Goal: Task Accomplishment & Management: Use online tool/utility

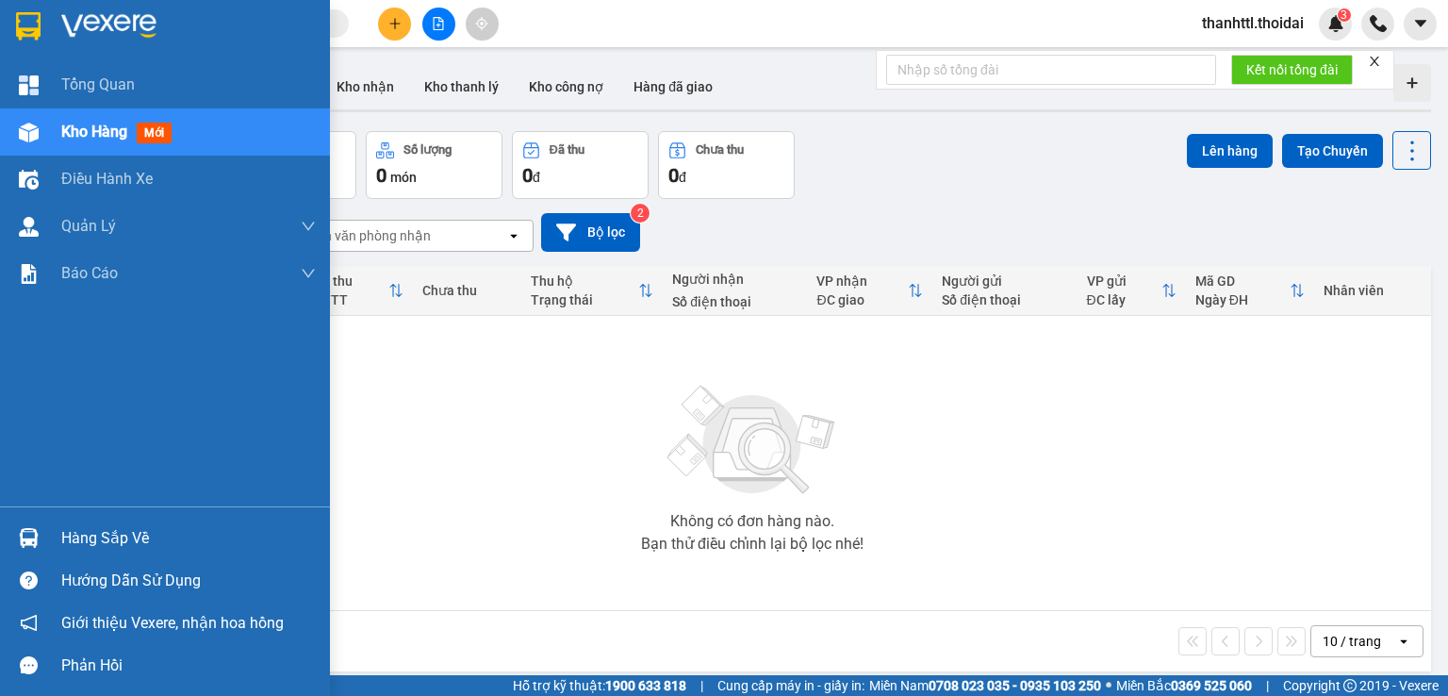
click at [34, 540] on img at bounding box center [29, 538] width 20 height 20
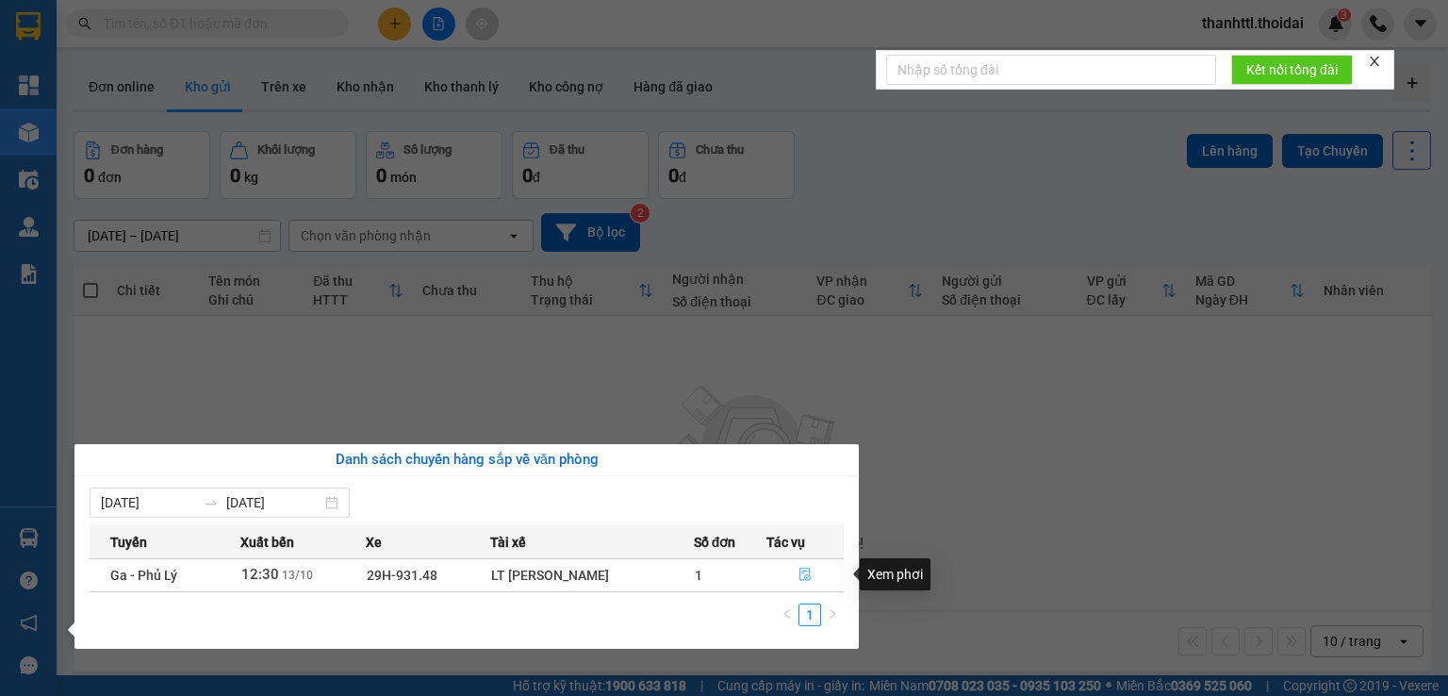
click at [808, 578] on icon "file-done" at bounding box center [804, 573] width 13 height 13
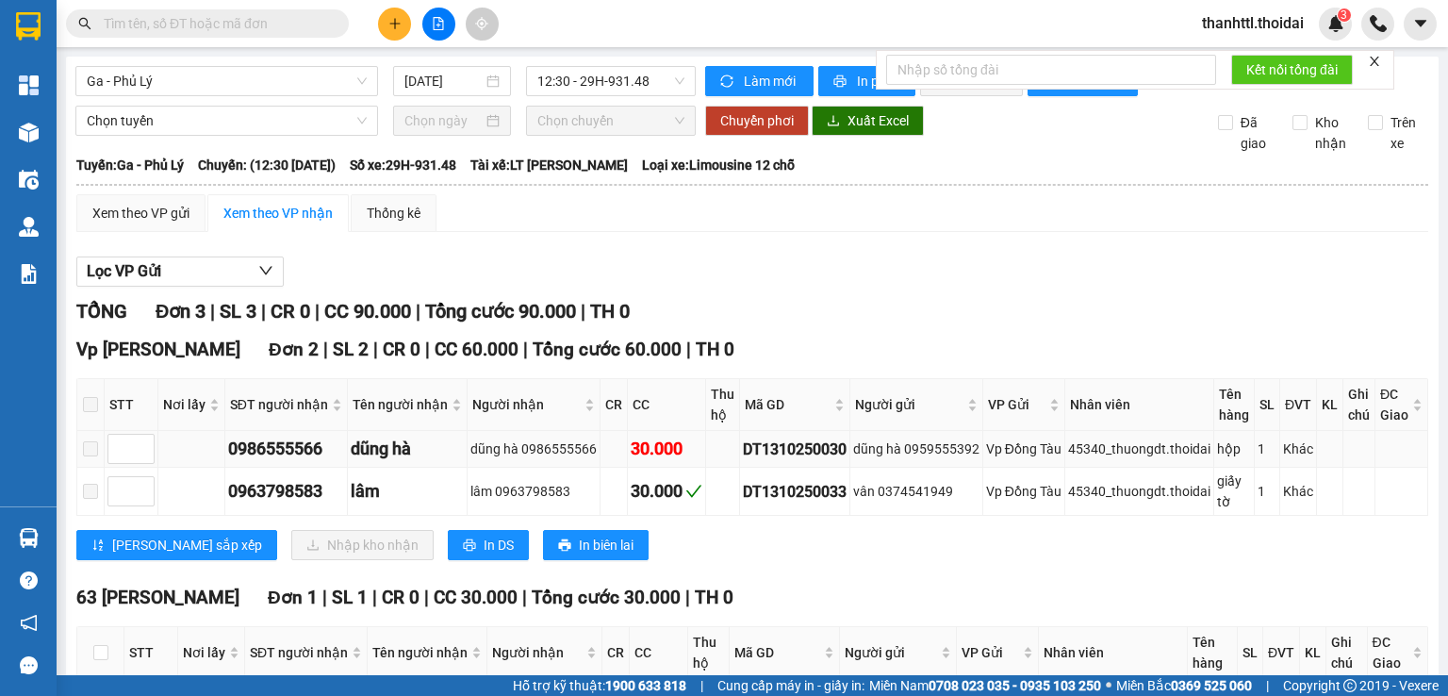
scroll to position [151, 0]
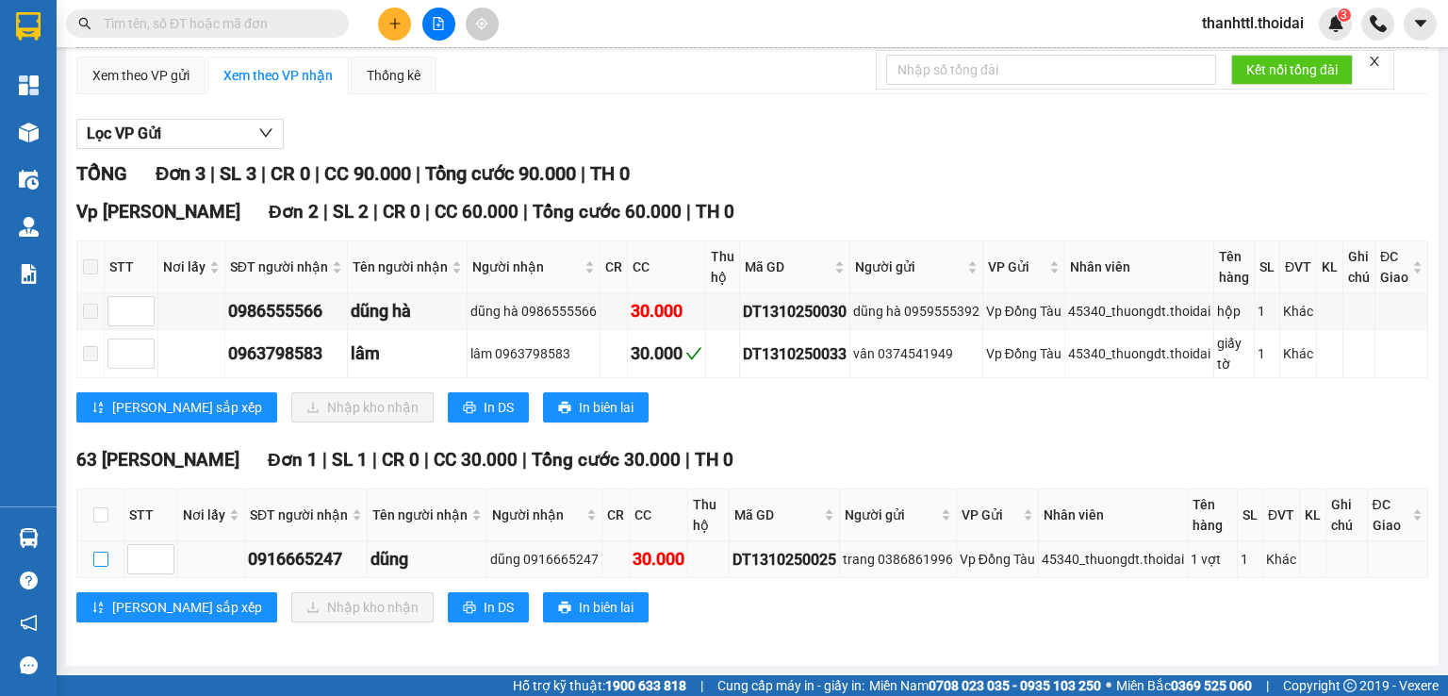
click at [101, 562] on input "checkbox" at bounding box center [100, 558] width 15 height 15
checkbox input "true"
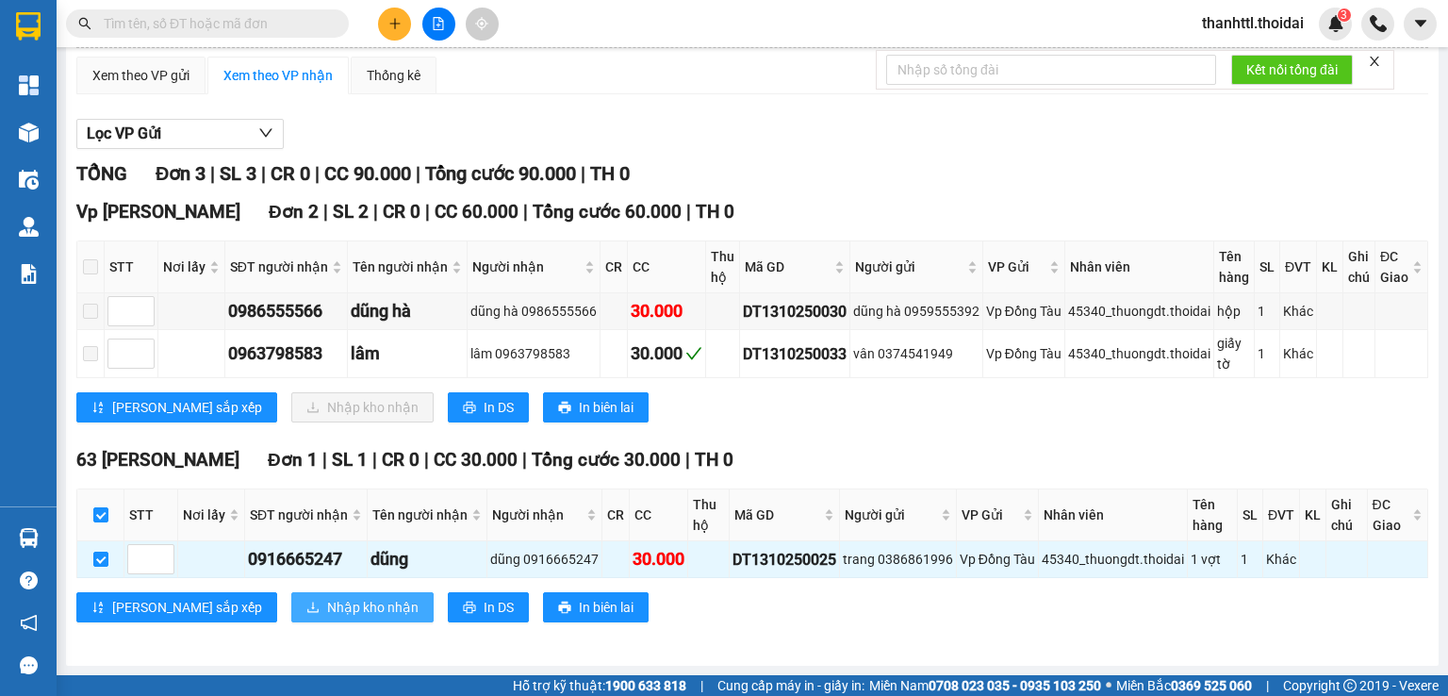
click at [327, 600] on span "Nhập kho nhận" at bounding box center [372, 607] width 91 height 21
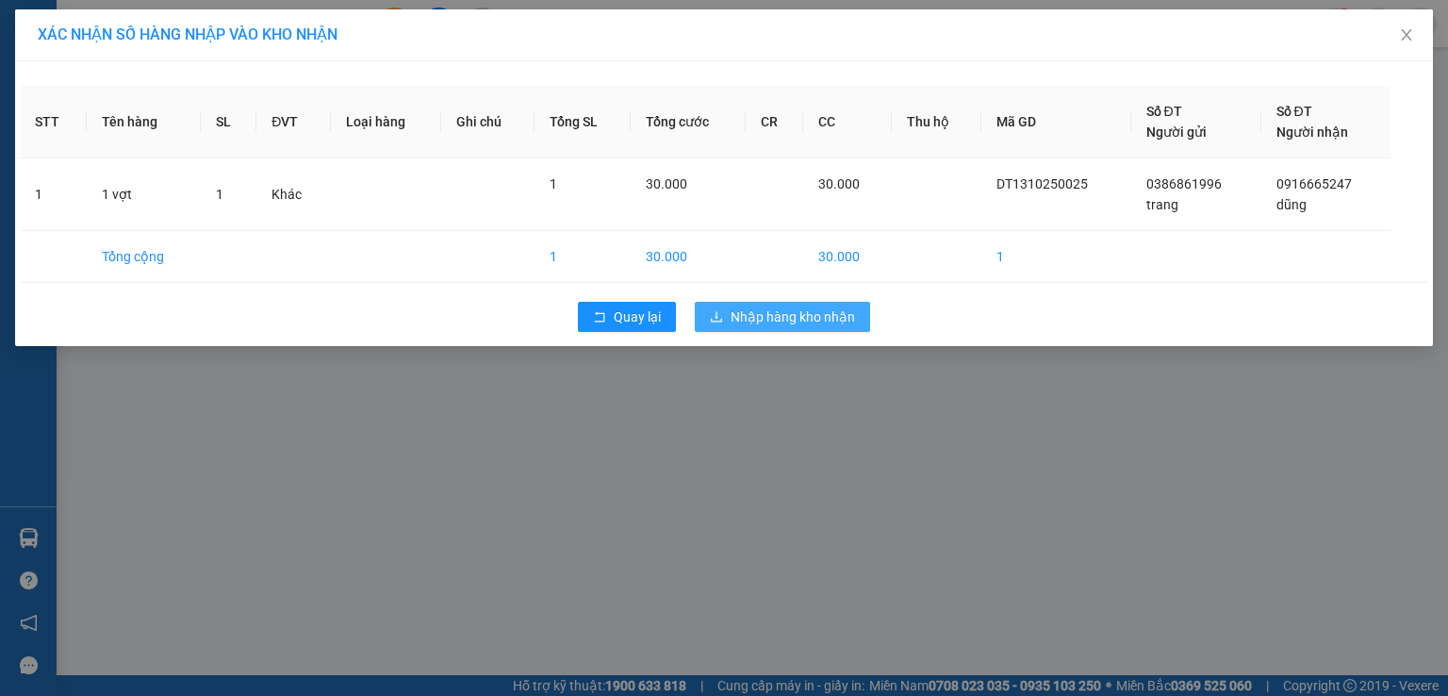
click at [743, 318] on span "Nhập hàng kho nhận" at bounding box center [792, 316] width 124 height 21
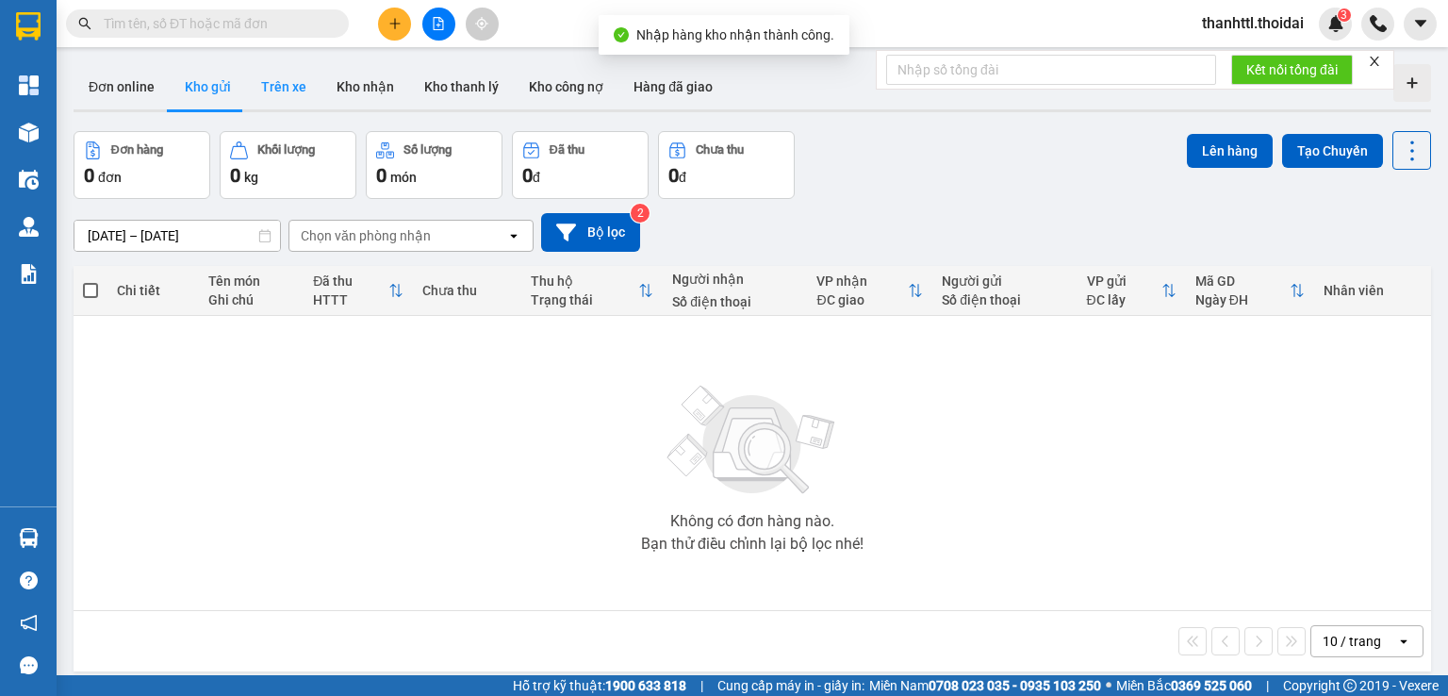
click at [287, 88] on button "Trên xe" at bounding box center [283, 86] width 75 height 45
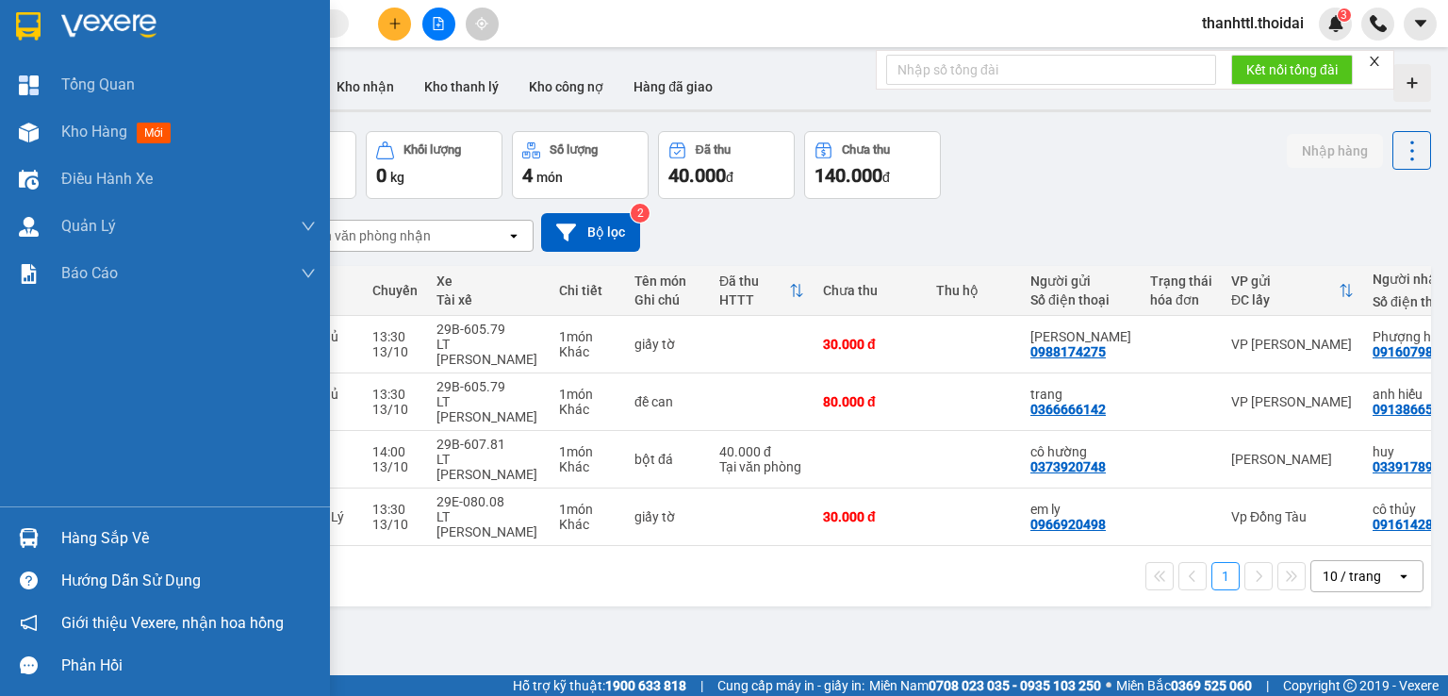
click at [87, 529] on div "Hàng sắp về" at bounding box center [188, 538] width 254 height 28
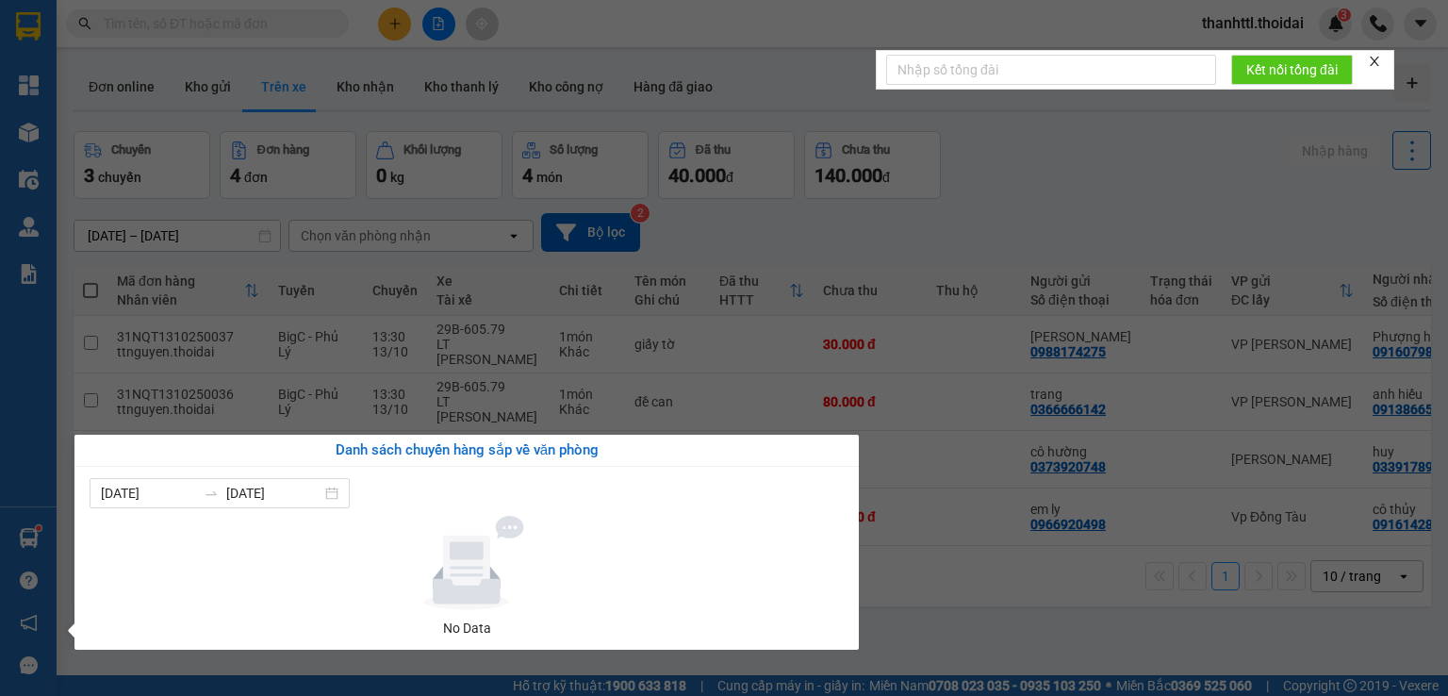
click at [1042, 533] on section "Kết quả tìm kiếm ( 0 ) Bộ lọc No Data thanhttl.thoidai 3 Tổng Quan Kho hàng mới…" at bounding box center [724, 348] width 1448 height 696
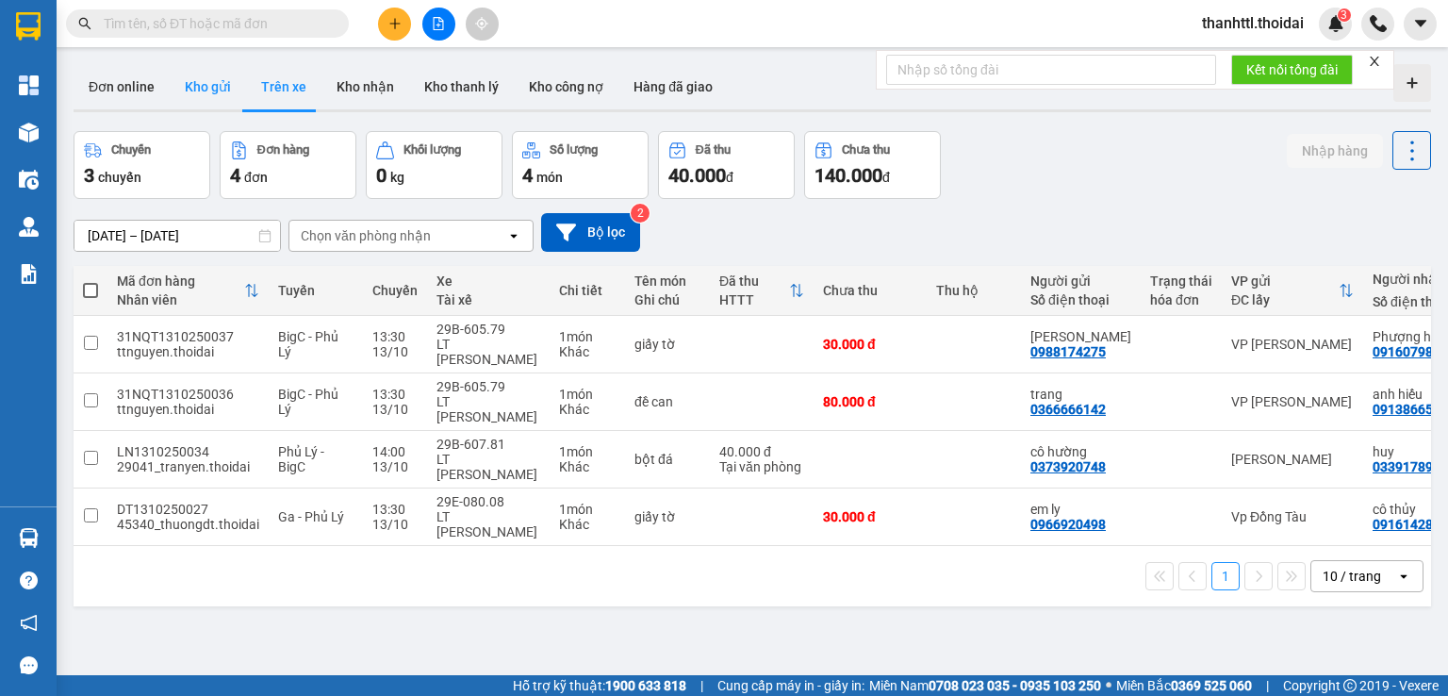
click at [219, 98] on button "Kho gửi" at bounding box center [208, 86] width 76 height 45
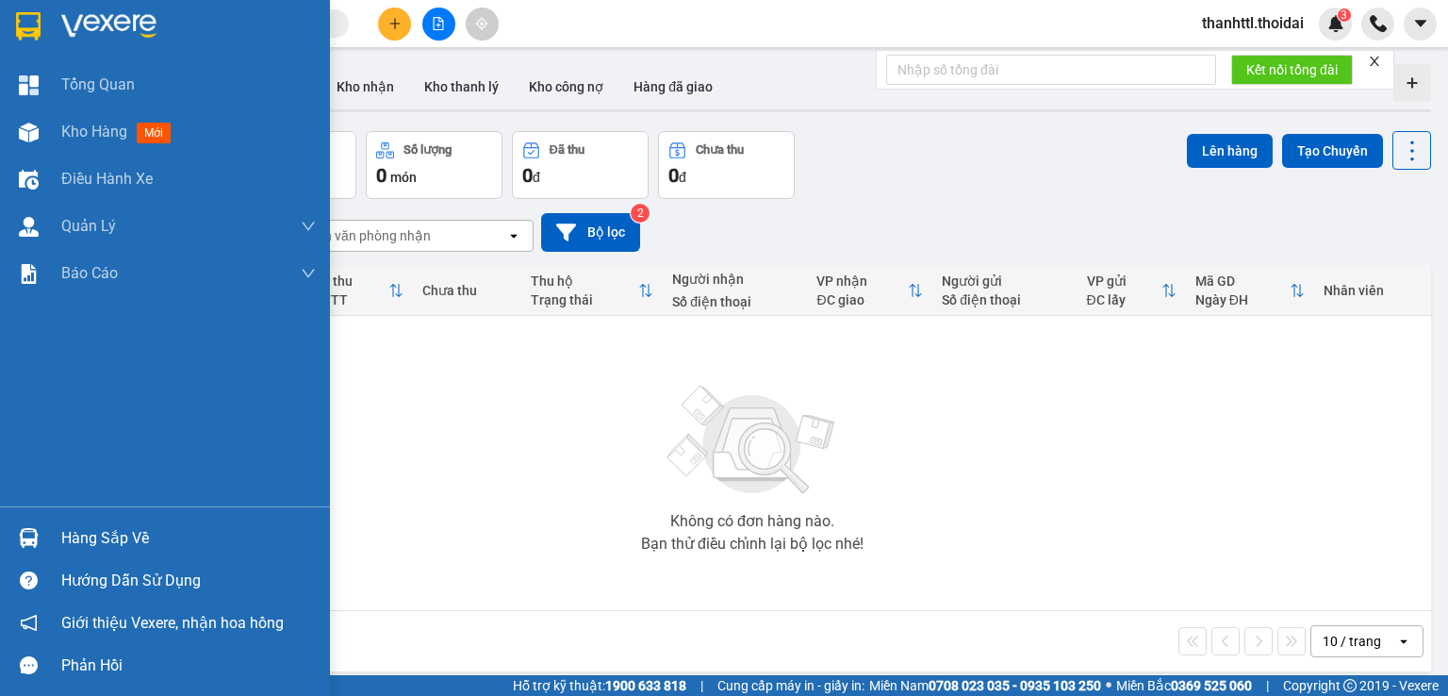
click at [66, 540] on div "Hàng sắp về" at bounding box center [188, 538] width 254 height 28
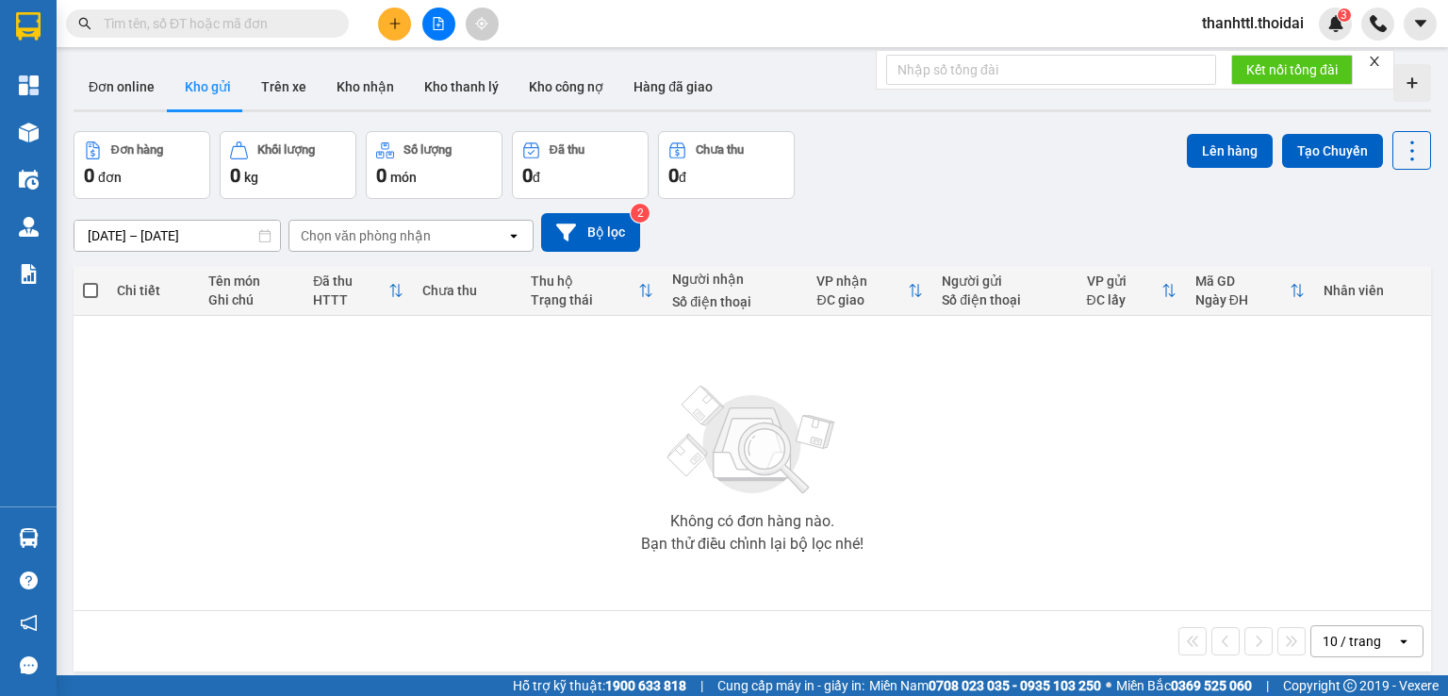
click at [492, 399] on section "Kết quả tìm kiếm ( 0 ) Bộ lọc No Data thanhttl.thoidai 3 Tổng Quan Kho hàng mới…" at bounding box center [724, 348] width 1448 height 696
click at [281, 92] on button "Trên xe" at bounding box center [283, 86] width 75 height 45
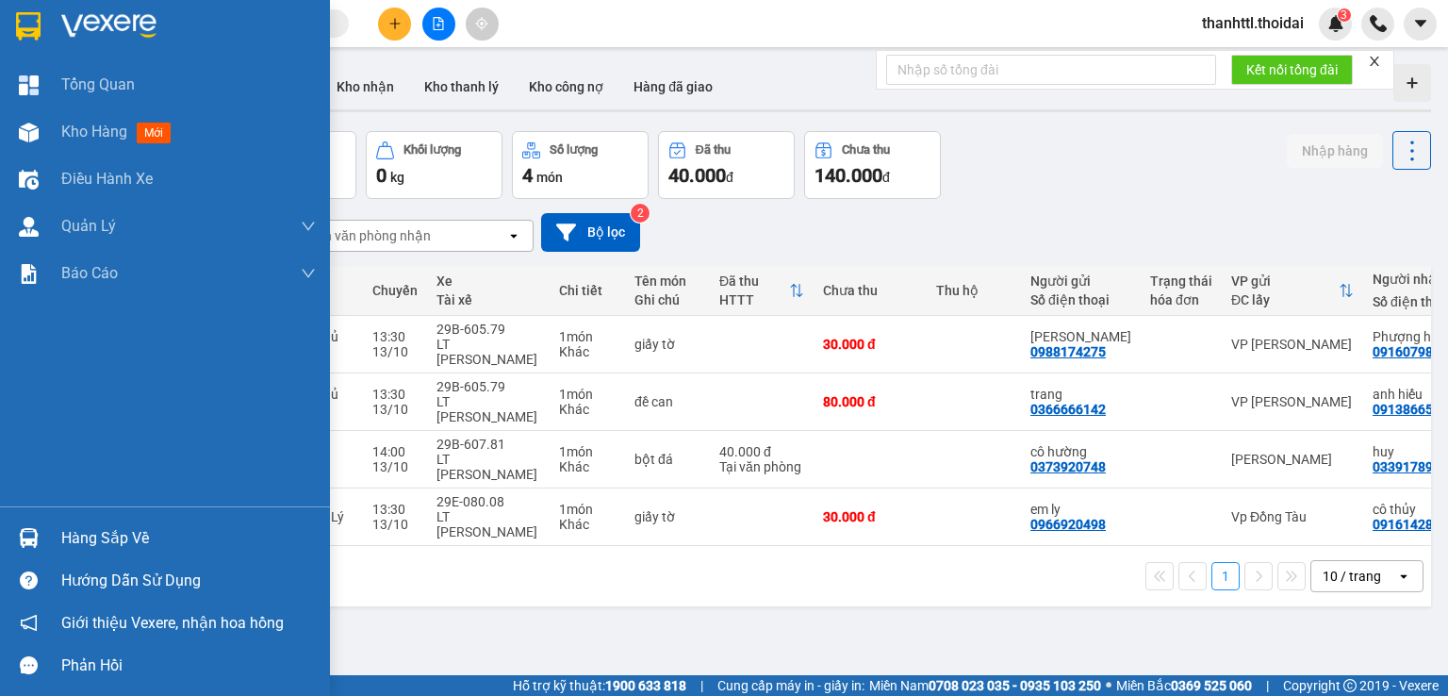
click at [86, 536] on div "Hàng sắp về" at bounding box center [188, 538] width 254 height 28
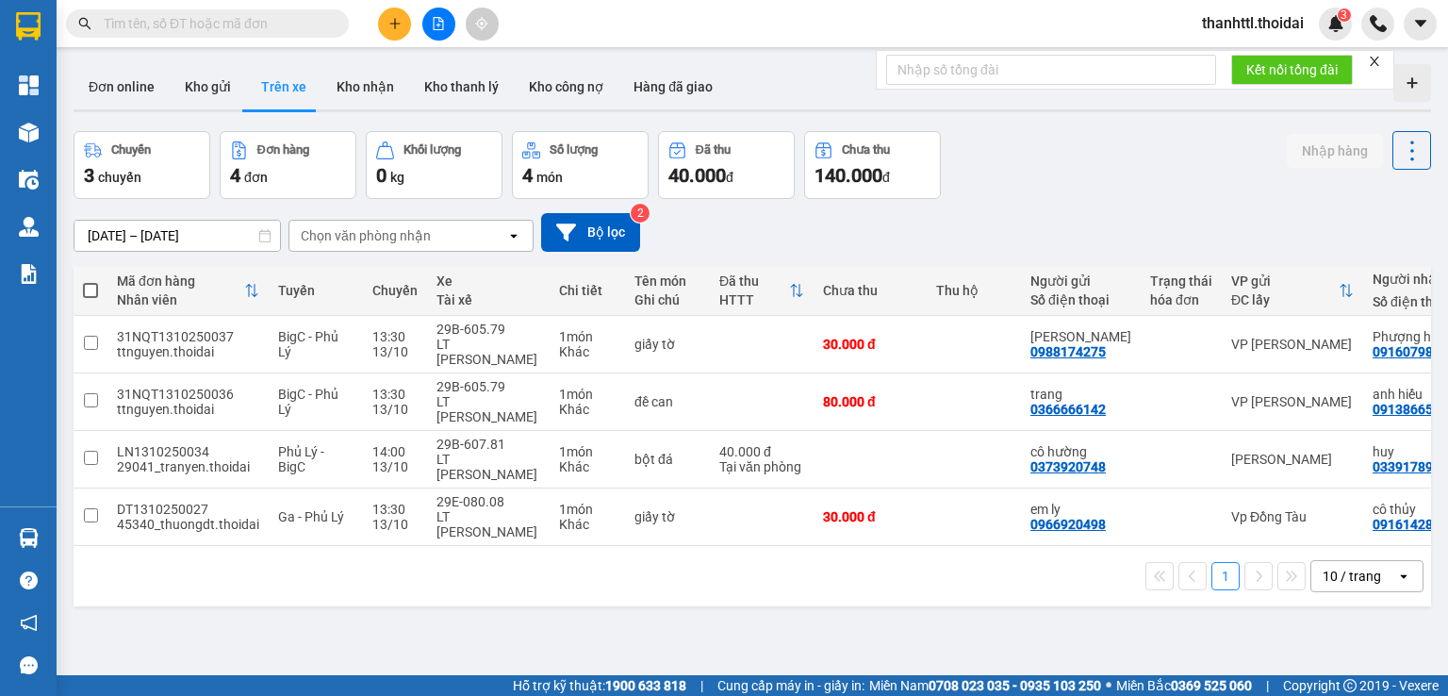
click at [987, 563] on section "Kết quả tìm kiếm ( 0 ) Bộ lọc No Data thanhttl.thoidai 3 Tổng Quan Kho hàng mới…" at bounding box center [724, 348] width 1448 height 696
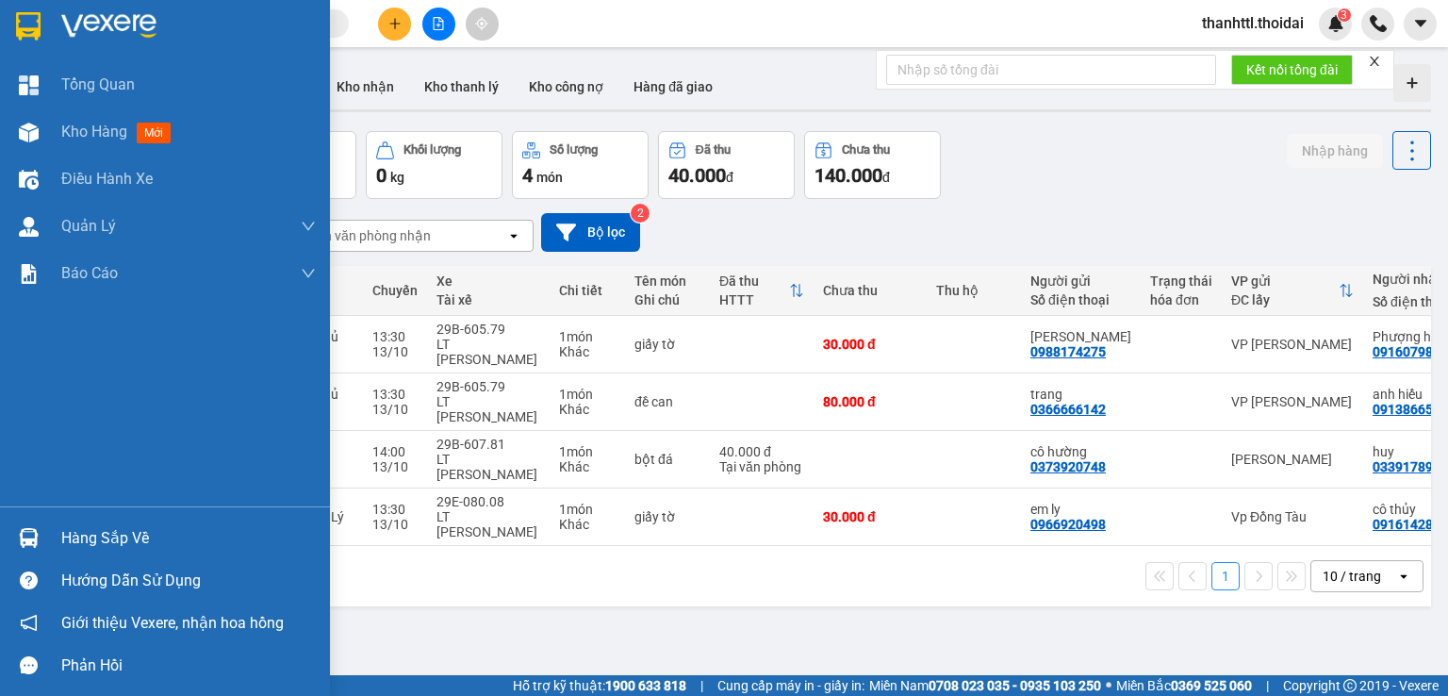
click at [52, 536] on div "Hàng sắp về" at bounding box center [165, 537] width 330 height 42
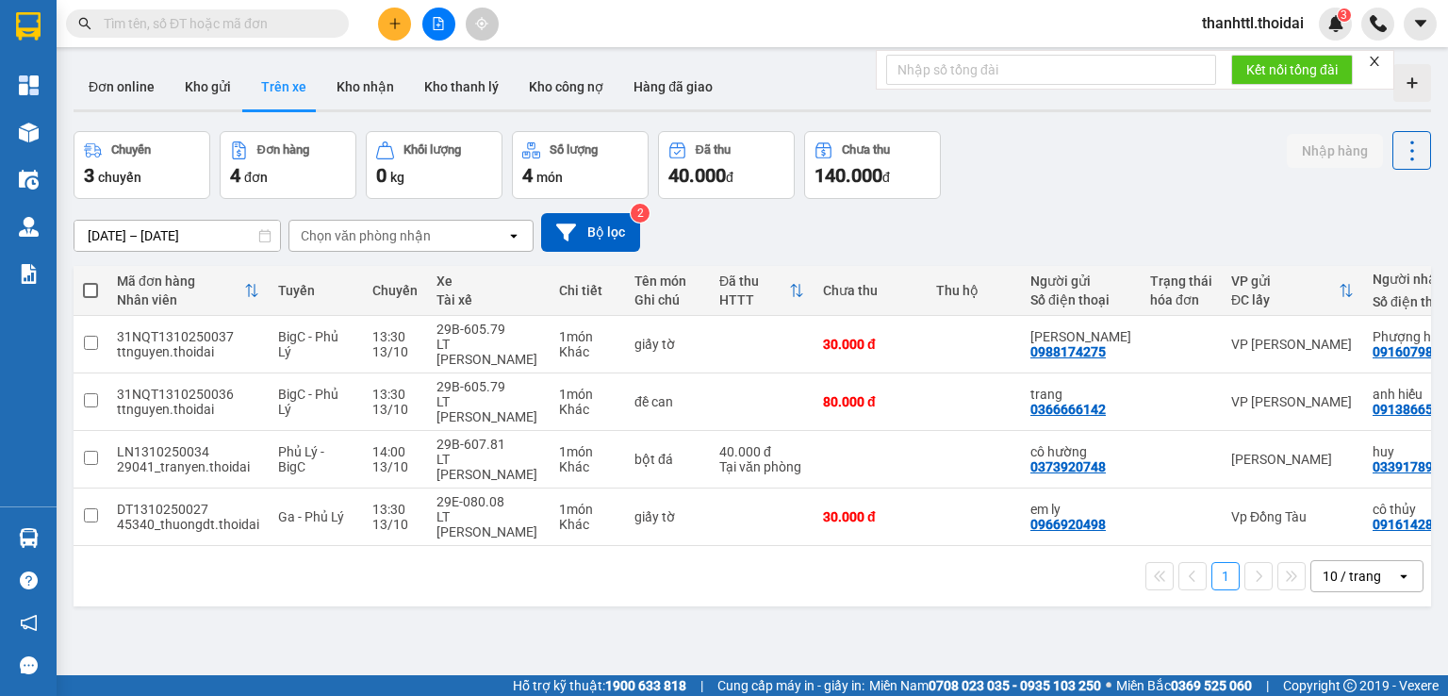
drag, startPoint x: 1091, startPoint y: 619, endPoint x: 933, endPoint y: 563, distance: 168.1
click at [1083, 608] on section "Kết quả tìm kiếm ( 0 ) Bộ lọc No Data thanhttl.thoidai 3 Tổng Quan Kho hàng mới…" at bounding box center [724, 348] width 1448 height 696
